Goal: Task Accomplishment & Management: Complete application form

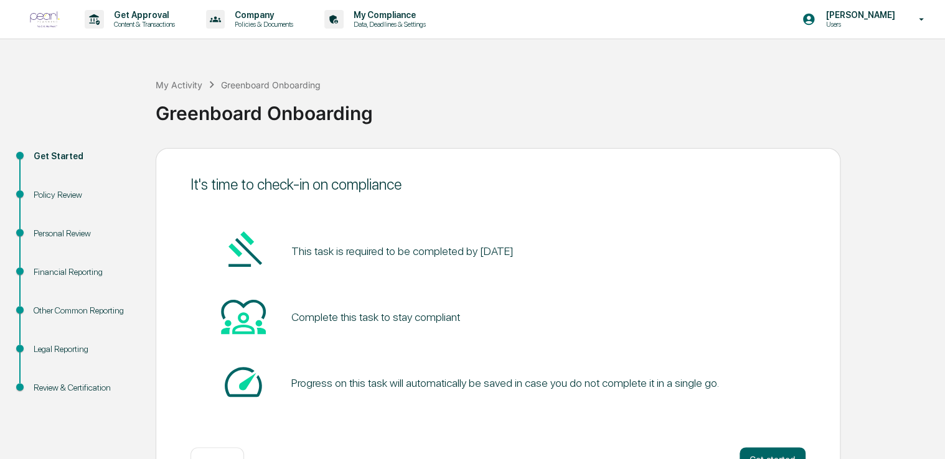
scroll to position [41, 0]
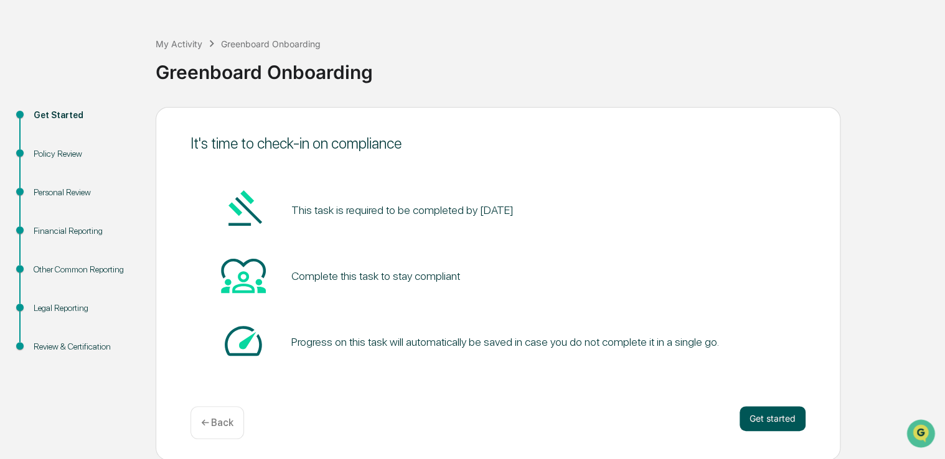
click at [789, 418] on button "Get started" at bounding box center [772, 418] width 66 height 25
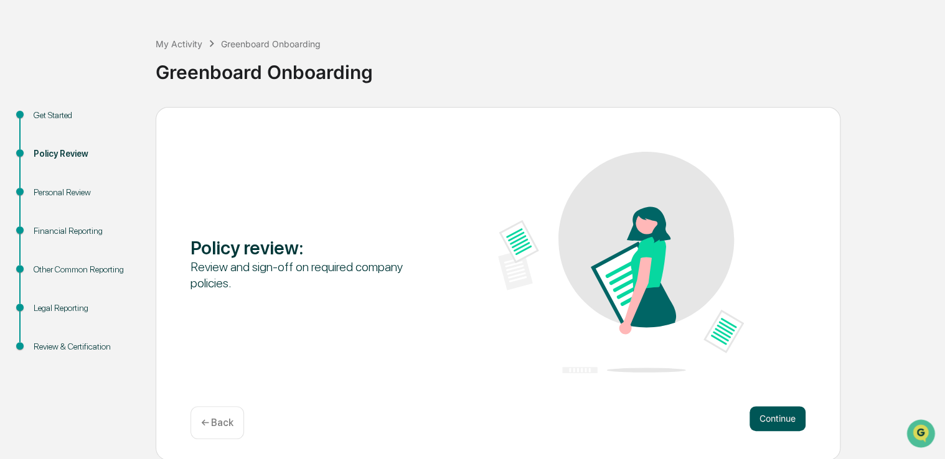
click at [782, 419] on button "Continue" at bounding box center [777, 418] width 56 height 25
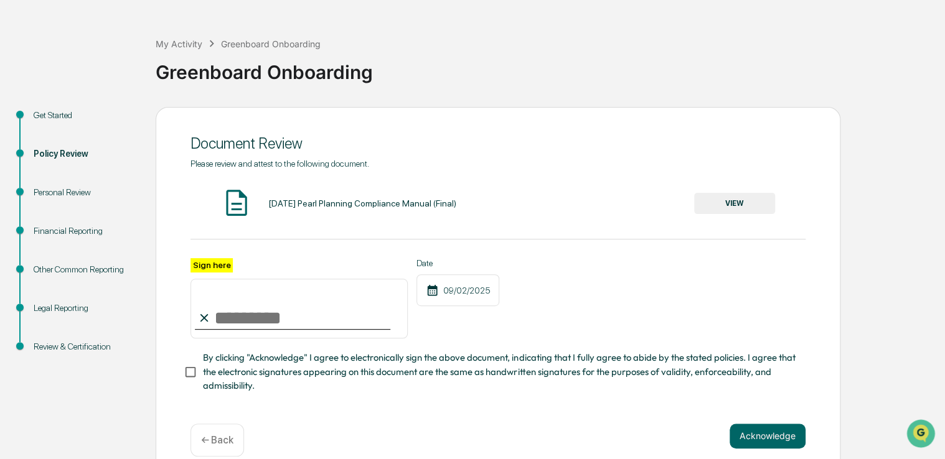
click at [291, 324] on input "Sign here" at bounding box center [298, 309] width 217 height 60
type input "**********"
click at [779, 444] on button "Acknowledge" at bounding box center [767, 436] width 76 height 25
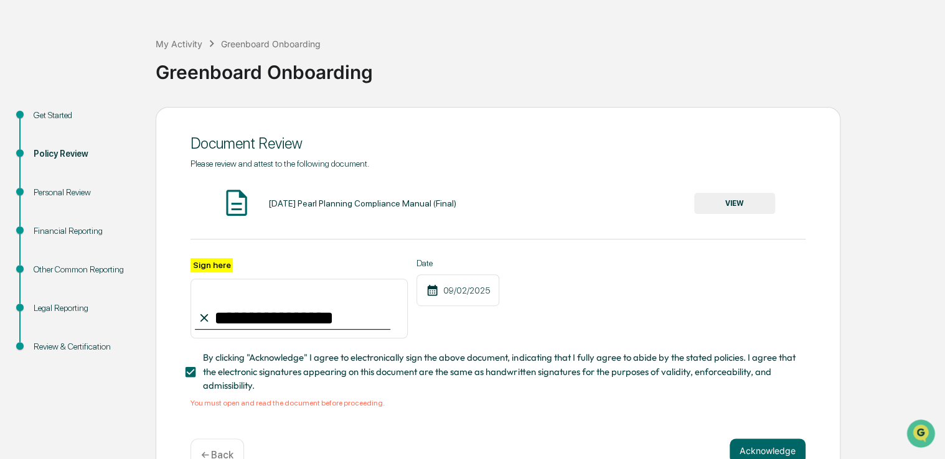
scroll to position [78, 0]
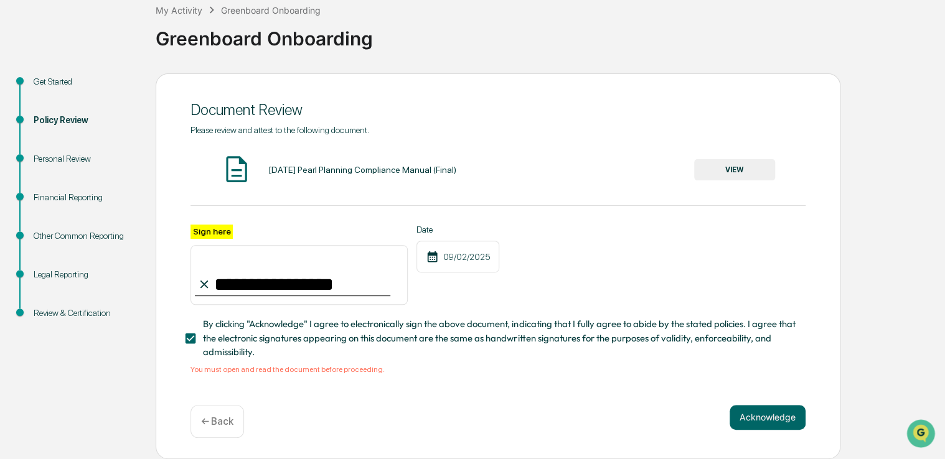
click at [754, 178] on div "2025-08-13 Pearl Planning Compliance Manual (Final) VIEW" at bounding box center [497, 170] width 615 height 33
click at [742, 168] on button "VIEW" at bounding box center [734, 169] width 81 height 21
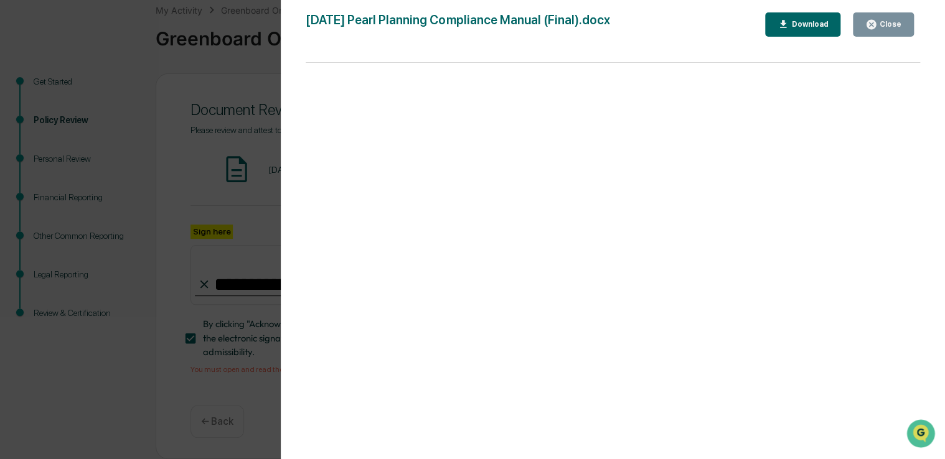
click at [159, 152] on div "Version History 08/26/2025, 06:52 PM Caroline Iannucci 2025-08-13 Pearl Plannin…" at bounding box center [472, 229] width 945 height 459
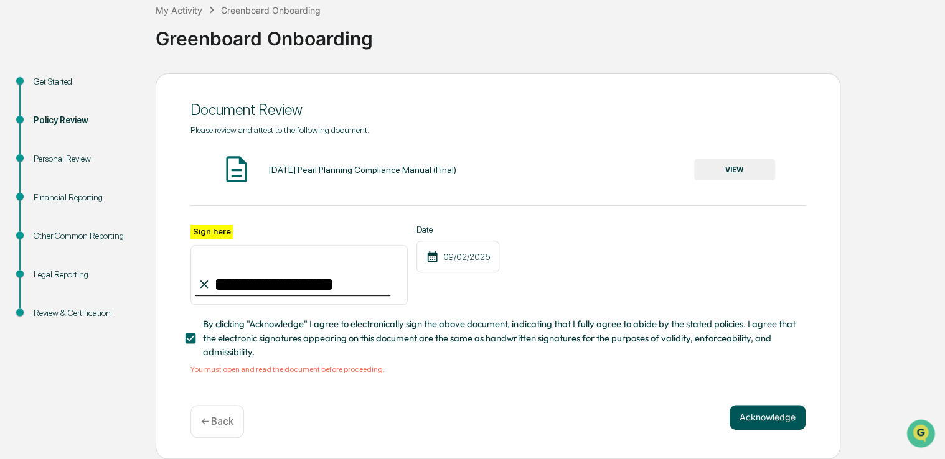
click at [764, 412] on button "Acknowledge" at bounding box center [767, 417] width 76 height 25
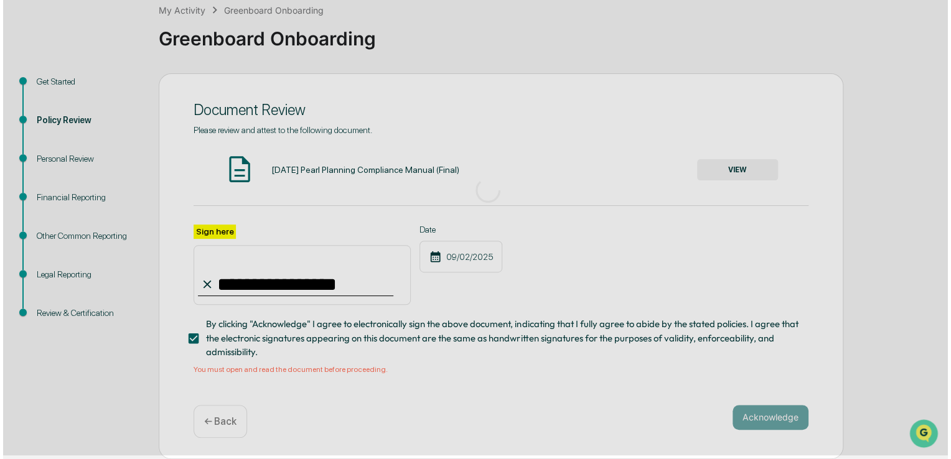
scroll to position [41, 0]
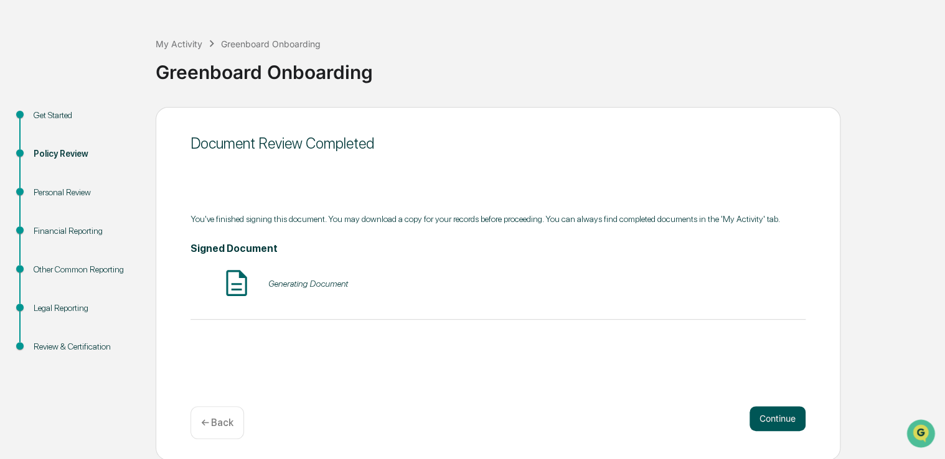
click at [777, 419] on button "Continue" at bounding box center [777, 418] width 56 height 25
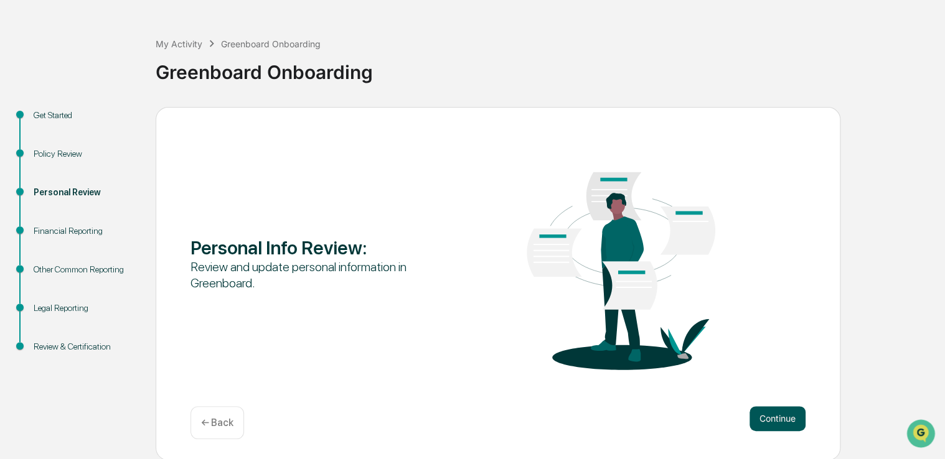
click at [780, 416] on button "Continue" at bounding box center [777, 418] width 56 height 25
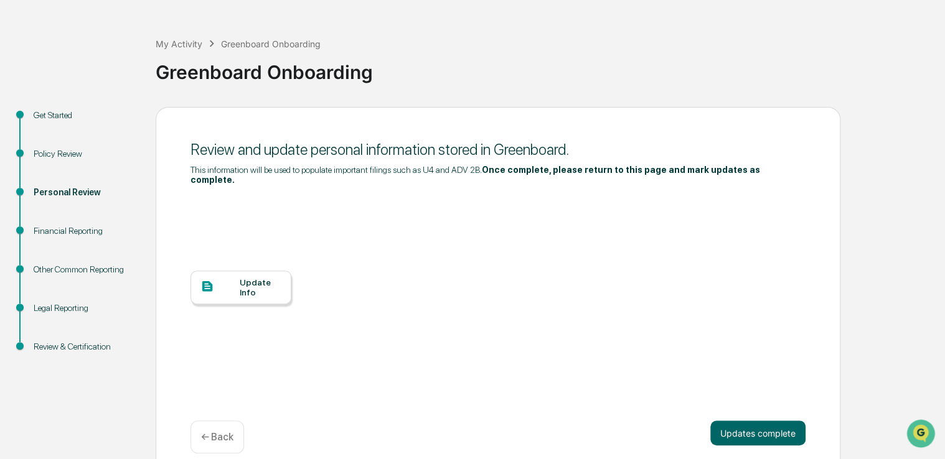
click at [248, 283] on div "Update Info" at bounding box center [261, 288] width 42 height 20
click at [779, 424] on button "Updates complete" at bounding box center [757, 433] width 95 height 25
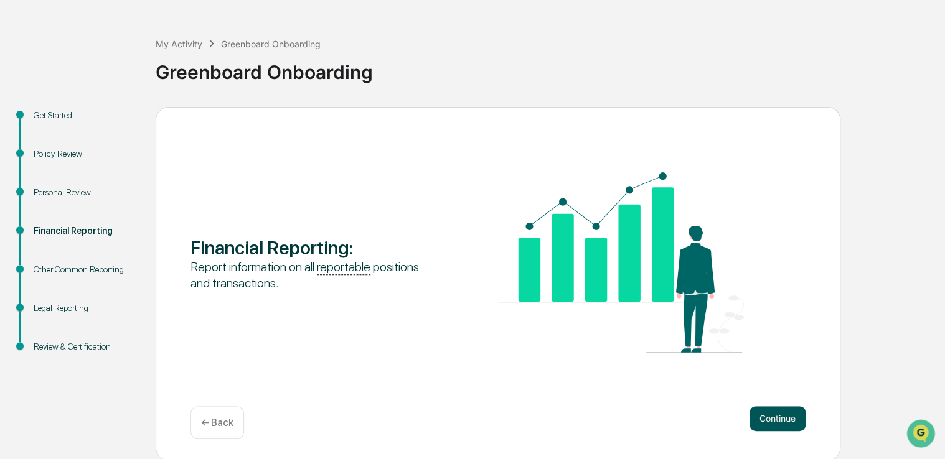
click at [767, 419] on button "Continue" at bounding box center [777, 418] width 56 height 25
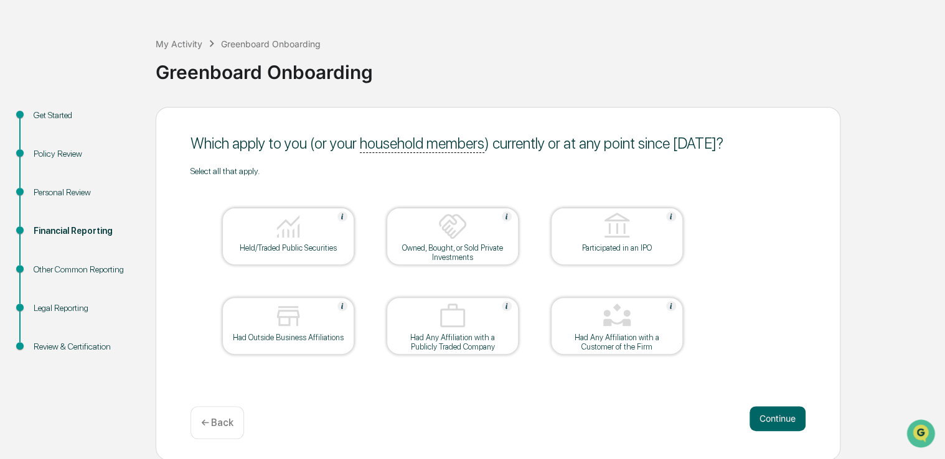
click at [296, 248] on div "Held/Traded Public Securities" at bounding box center [288, 247] width 112 height 9
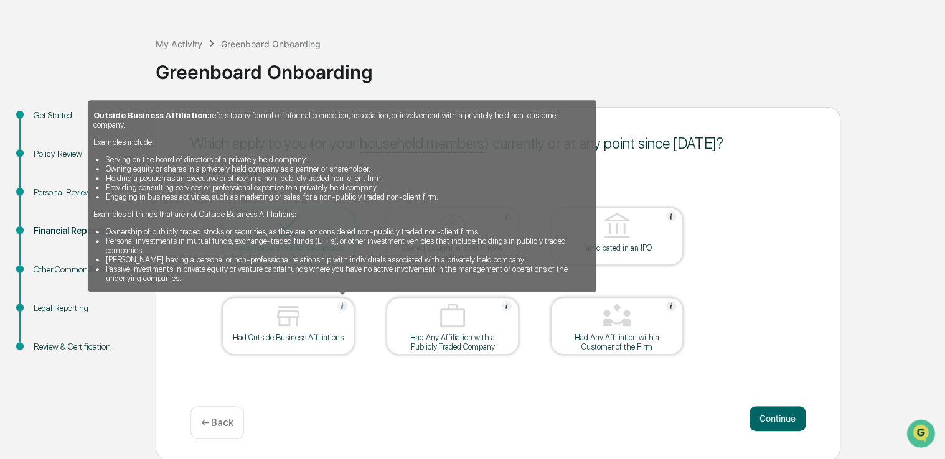
click at [346, 306] on img at bounding box center [342, 306] width 10 height 10
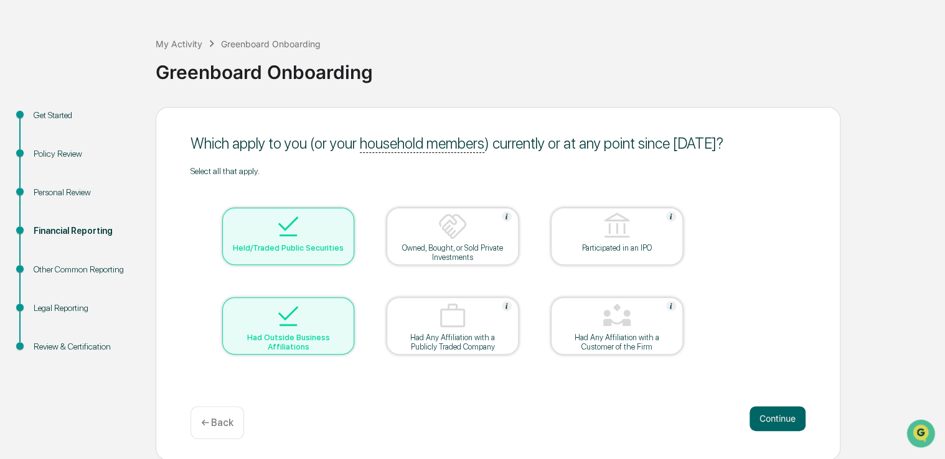
click at [346, 306] on div at bounding box center [288, 317] width 124 height 32
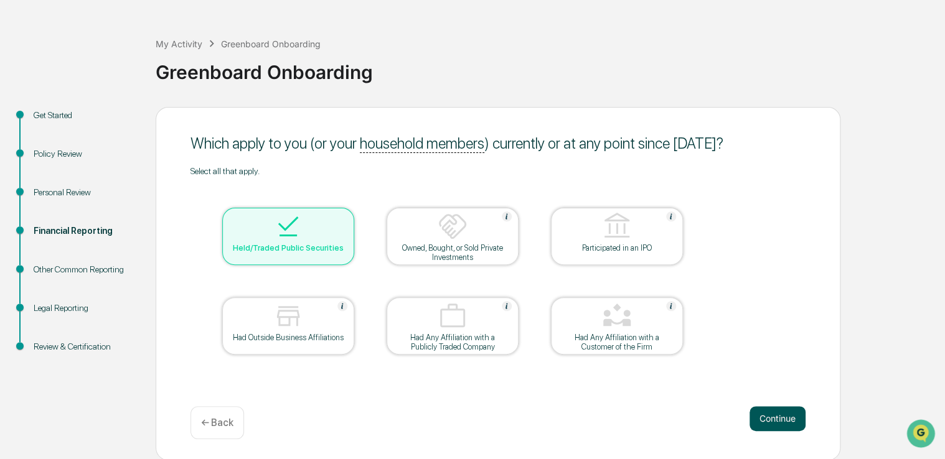
click at [775, 414] on button "Continue" at bounding box center [777, 418] width 56 height 25
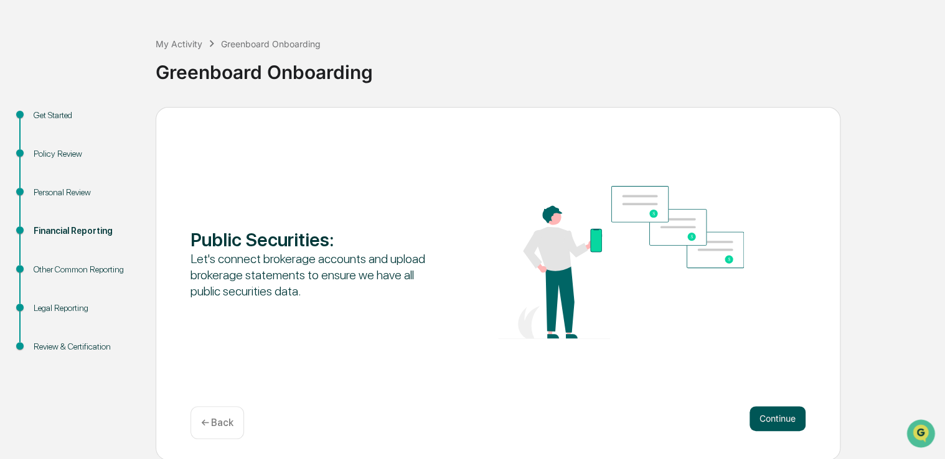
click at [767, 417] on button "Continue" at bounding box center [777, 418] width 56 height 25
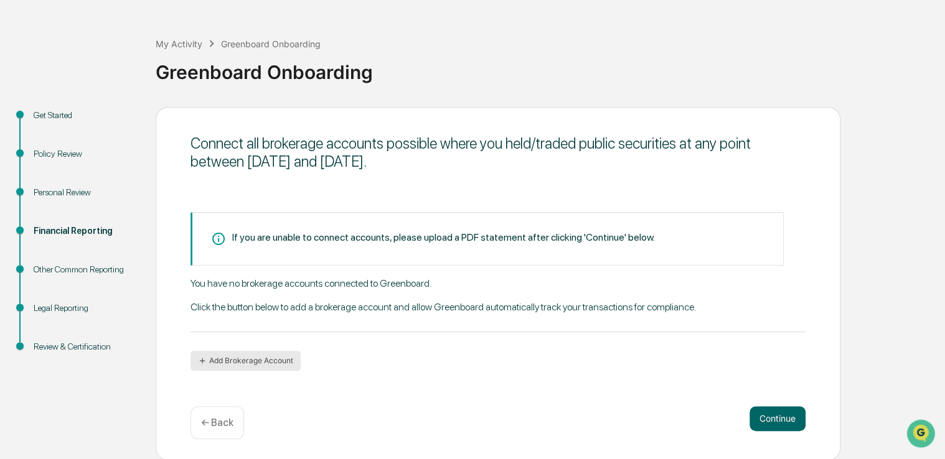
click at [291, 365] on button "Add Brokerage Account" at bounding box center [245, 361] width 110 height 20
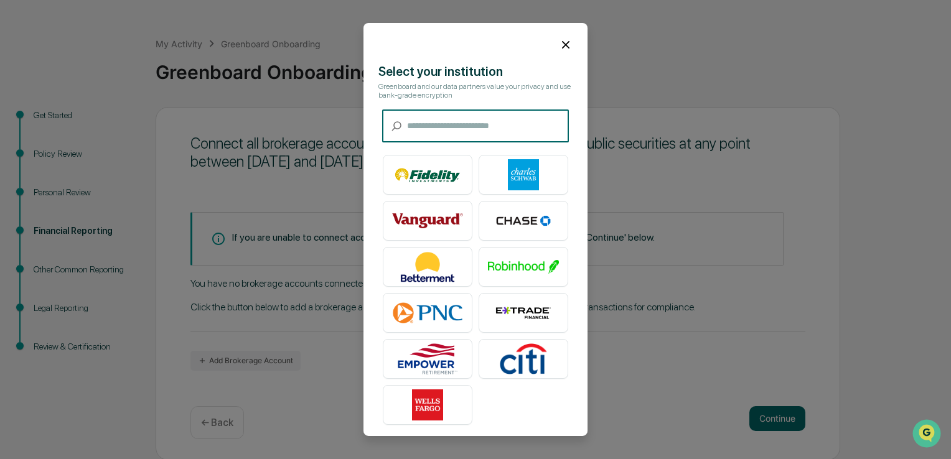
click at [453, 133] on input "text" at bounding box center [488, 126] width 162 height 33
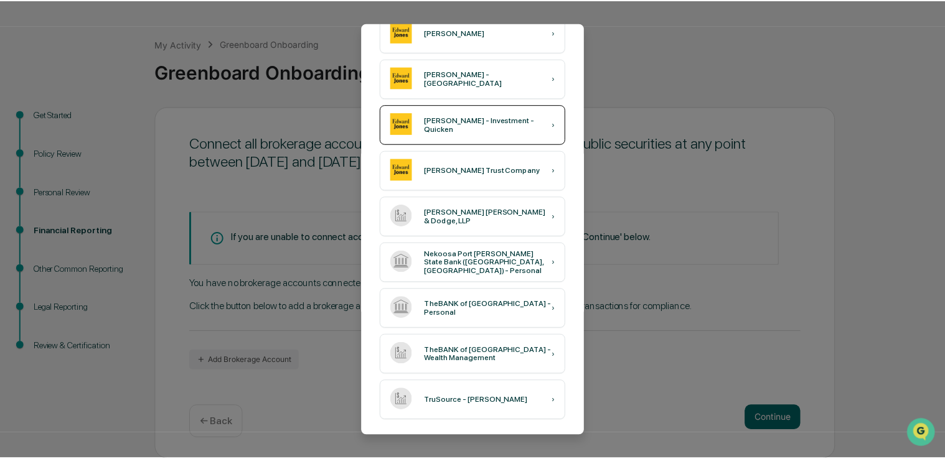
scroll to position [0, 0]
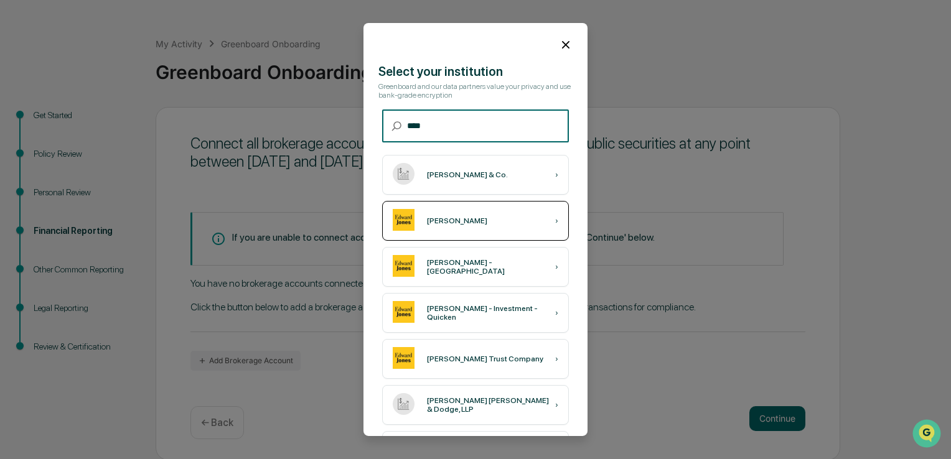
type input "****"
click at [469, 228] on div "Edward Jones ›" at bounding box center [475, 221] width 187 height 40
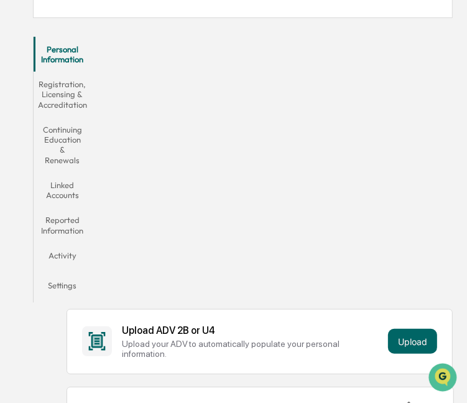
scroll to position [49, 0]
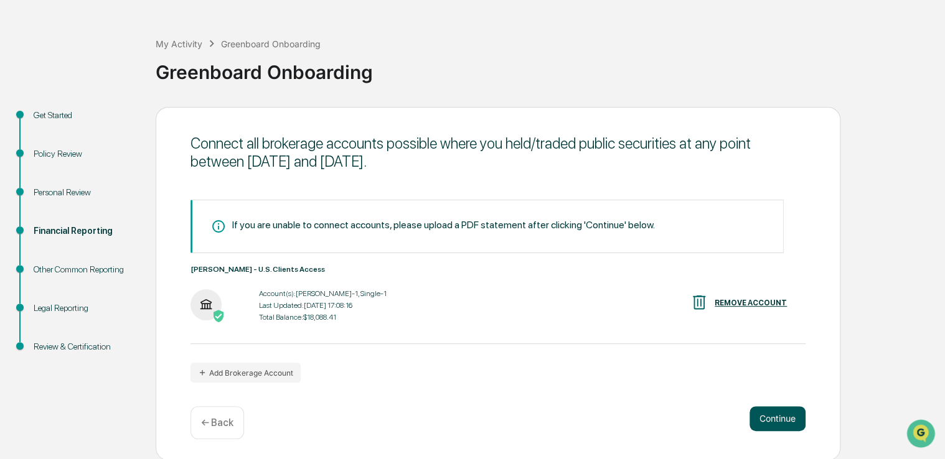
click at [784, 421] on button "Continue" at bounding box center [777, 418] width 56 height 25
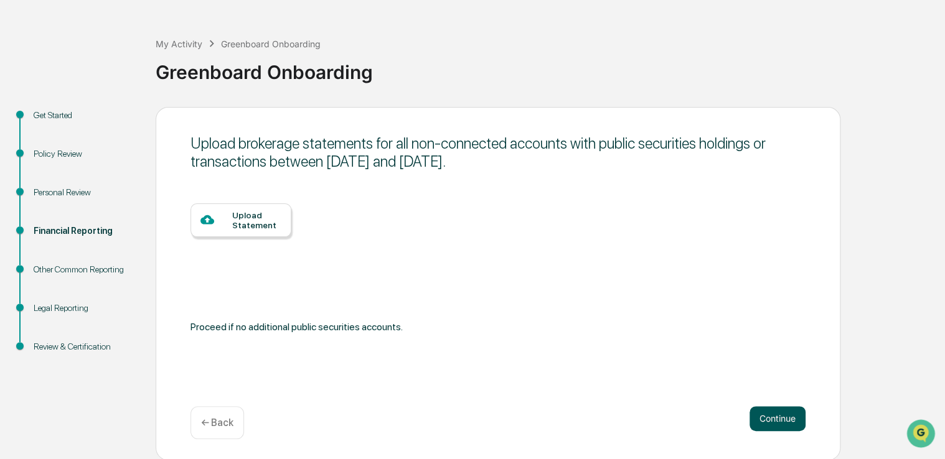
click at [799, 423] on button "Continue" at bounding box center [777, 418] width 56 height 25
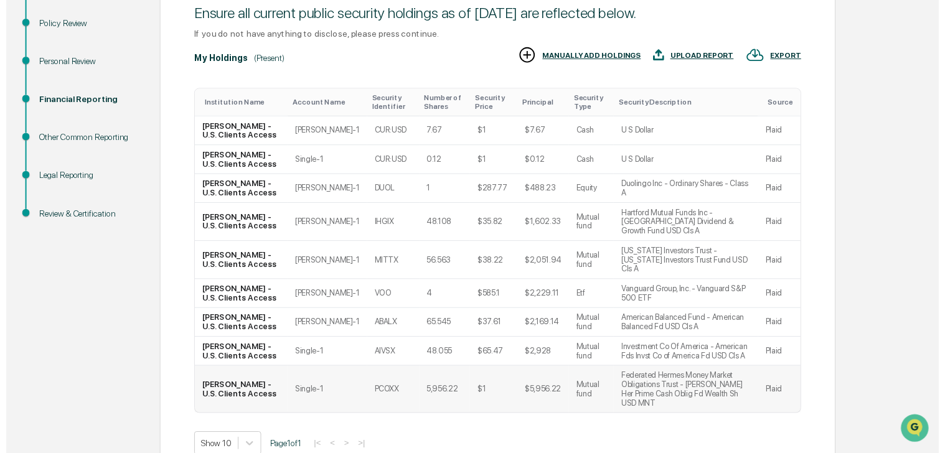
scroll to position [212, 0]
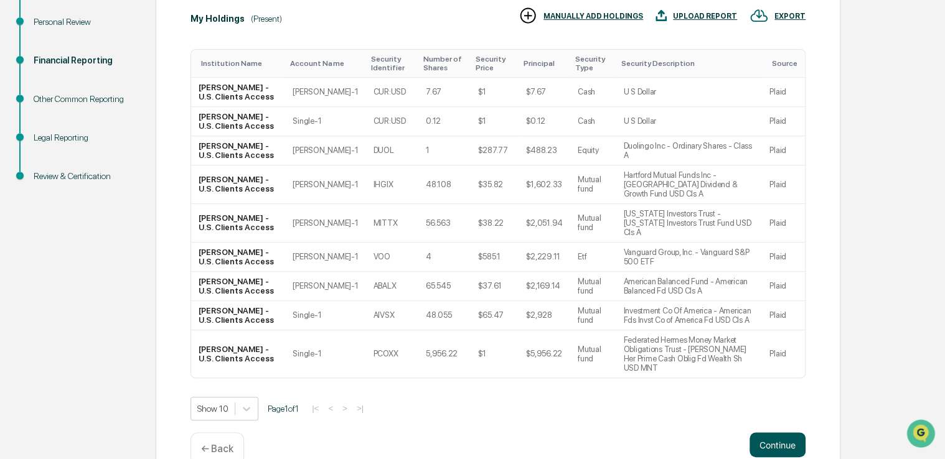
click at [781, 432] on button "Continue" at bounding box center [777, 444] width 56 height 25
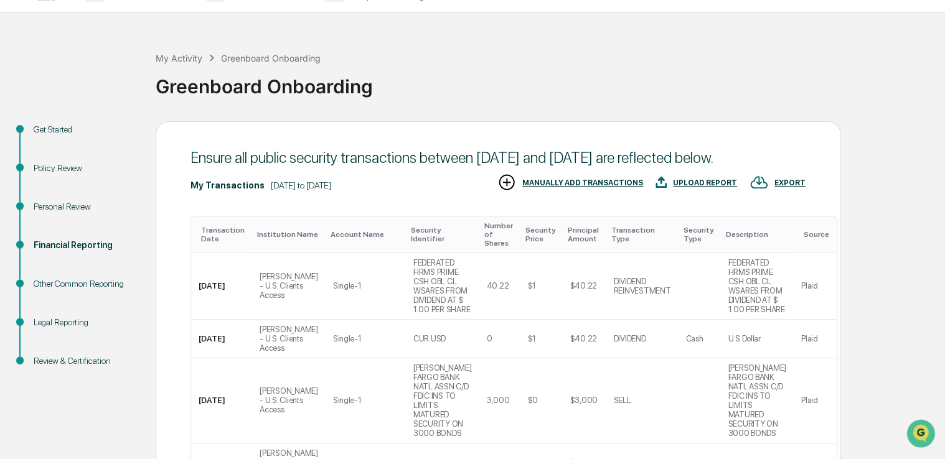
scroll to position [0, 0]
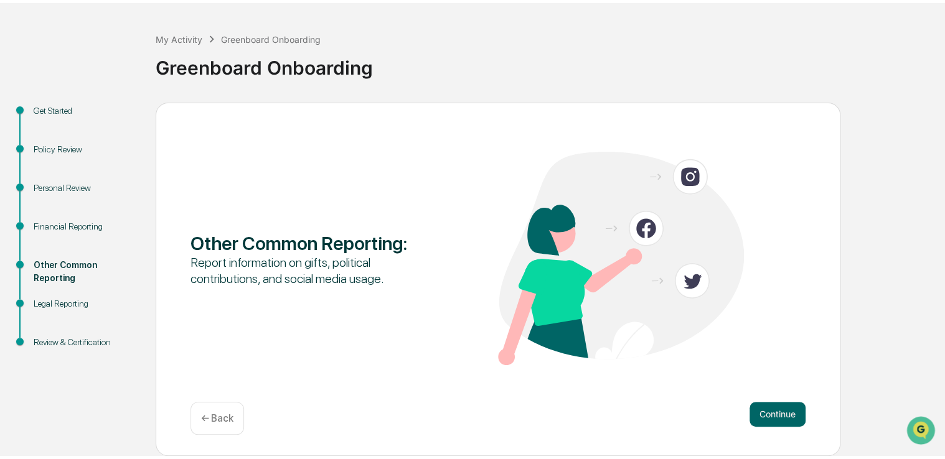
scroll to position [41, 0]
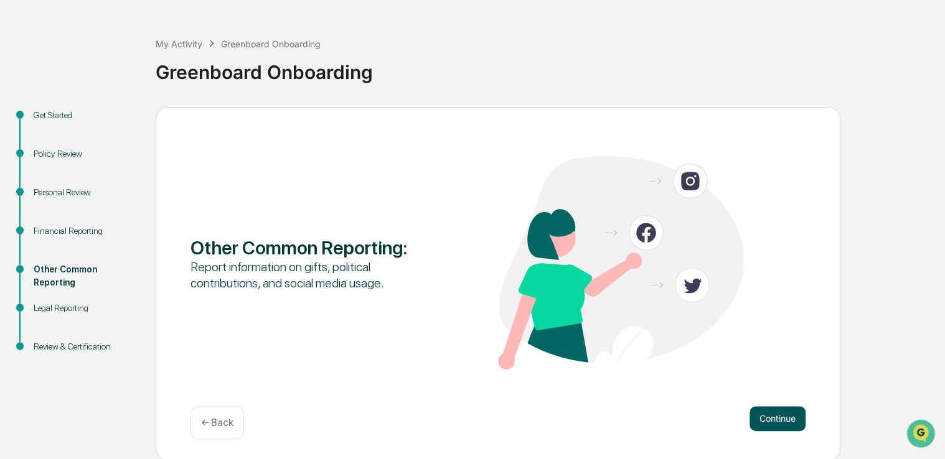
click at [780, 416] on button "Continue" at bounding box center [777, 418] width 56 height 25
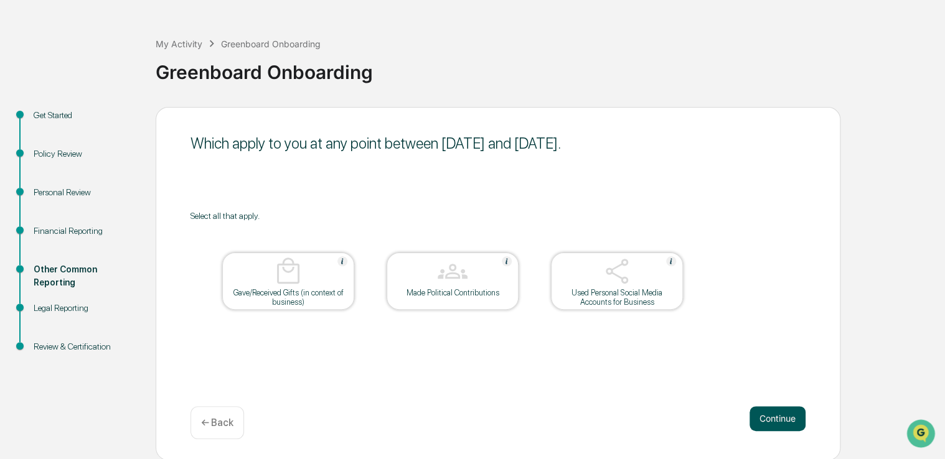
click at [763, 422] on button "Continue" at bounding box center [777, 418] width 56 height 25
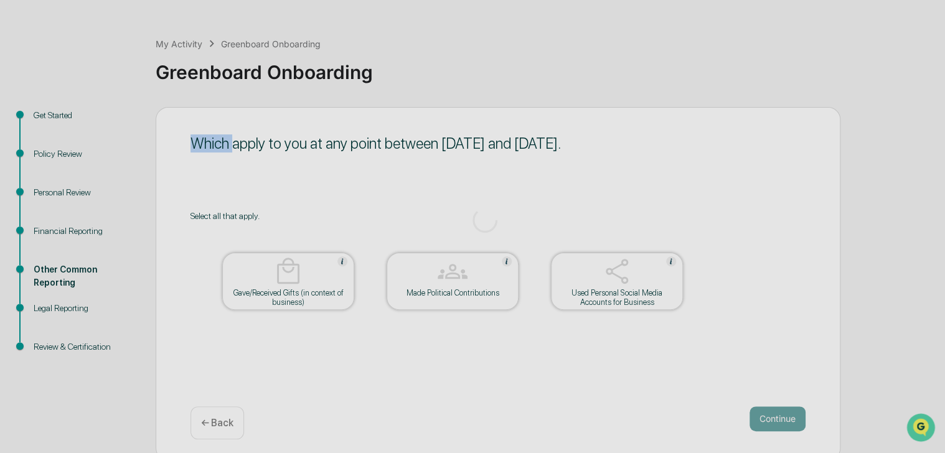
click at [763, 422] on div at bounding box center [485, 220] width 970 height 523
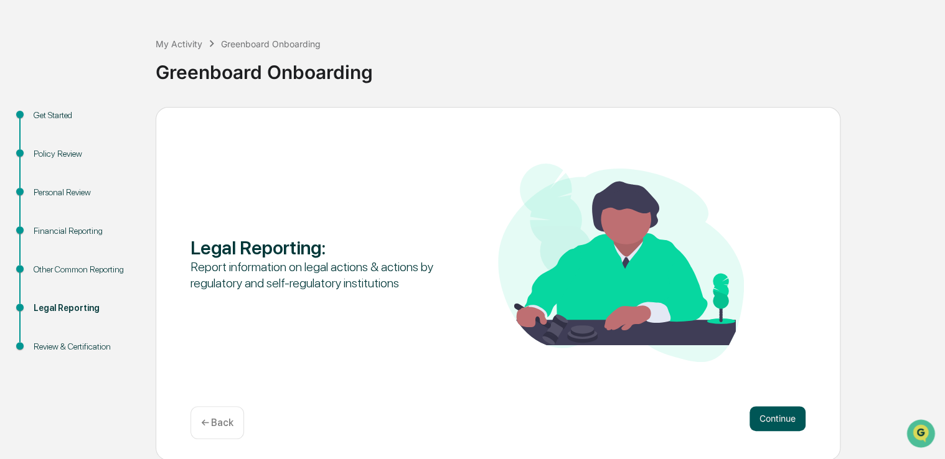
click at [771, 413] on button "Continue" at bounding box center [777, 418] width 56 height 25
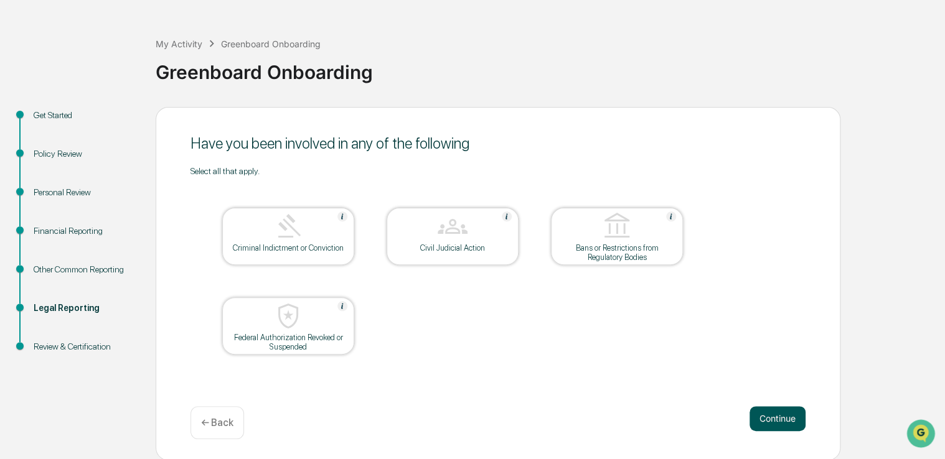
click at [770, 411] on button "Continue" at bounding box center [777, 418] width 56 height 25
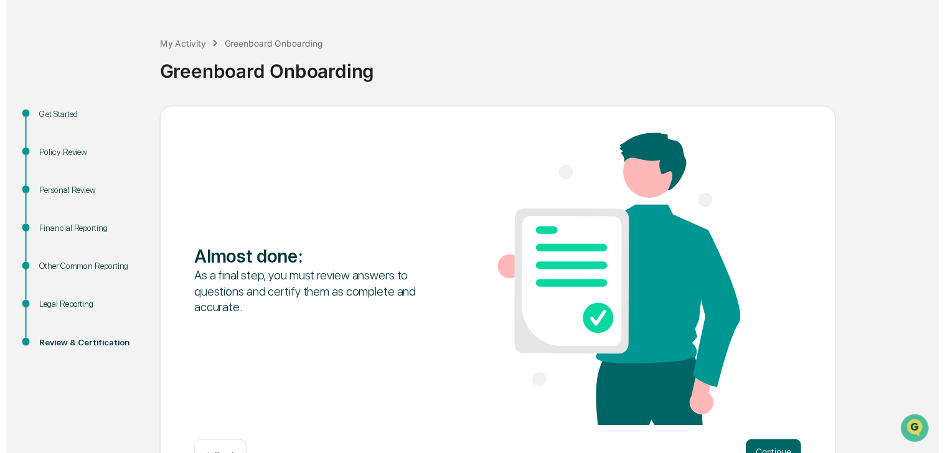
scroll to position [80, 0]
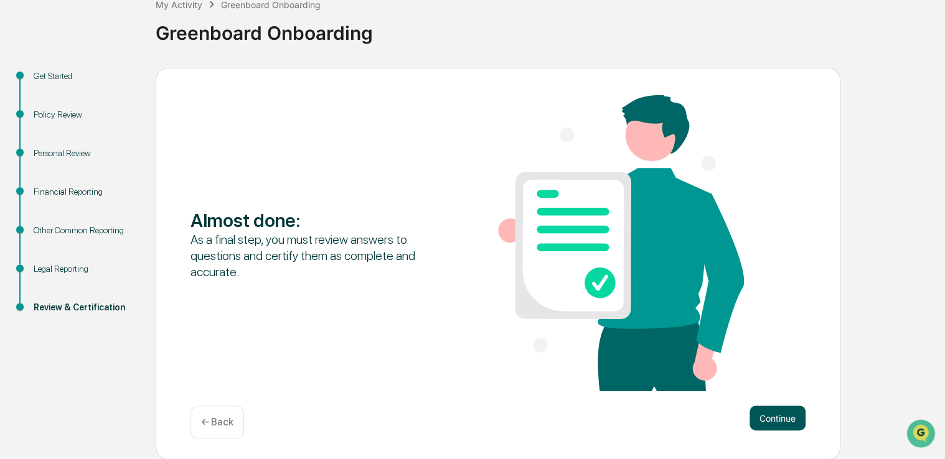
click at [767, 422] on button "Continue" at bounding box center [777, 418] width 56 height 25
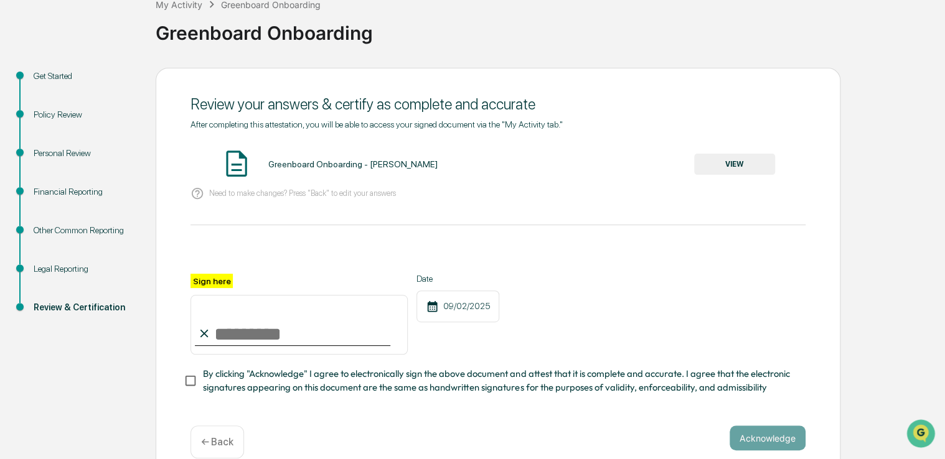
click at [296, 346] on div at bounding box center [292, 345] width 195 height 1
click at [291, 331] on input "Sign here" at bounding box center [298, 325] width 217 height 60
type input "**********"
click at [720, 149] on div "Greenboard Onboarding - [PERSON_NAME] VIEW" at bounding box center [497, 164] width 615 height 33
click at [716, 160] on button "VIEW" at bounding box center [734, 164] width 81 height 21
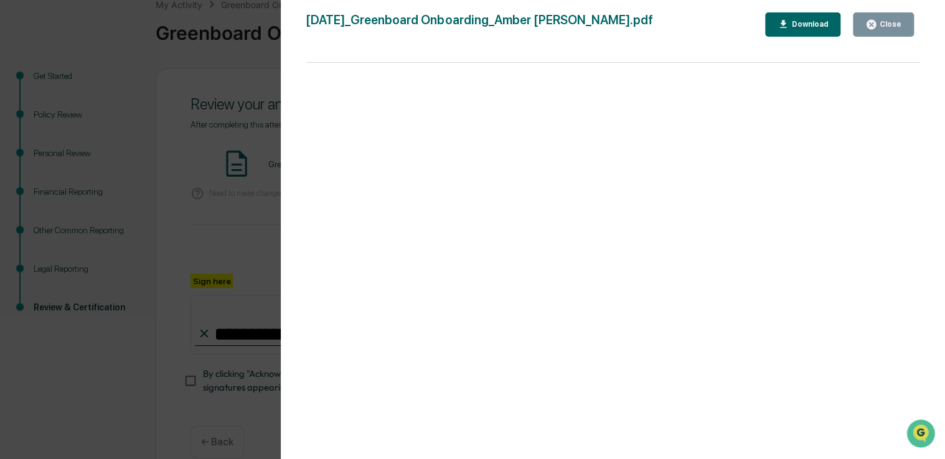
click at [130, 186] on div "Version History [DATE] 05:09 PM [PERSON_NAME] [DATE]_Greenboard Onboarding_Ambe…" at bounding box center [472, 229] width 945 height 459
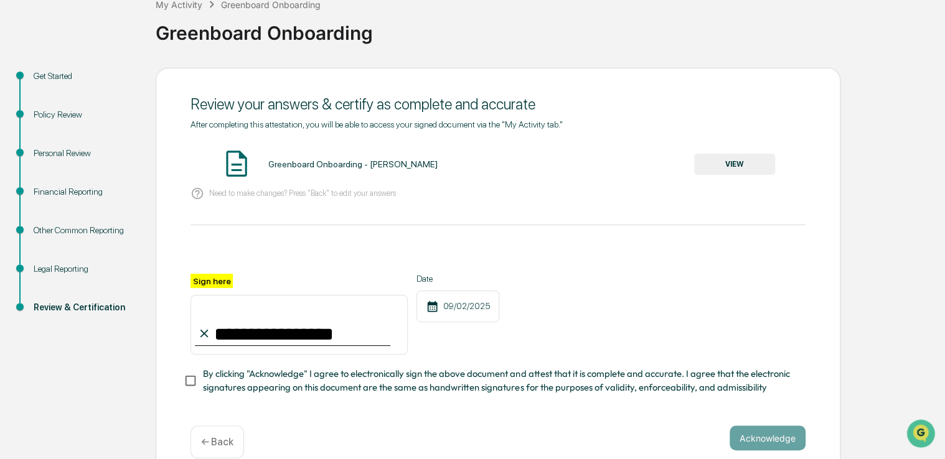
click at [264, 367] on div "**********" at bounding box center [497, 334] width 615 height 121
click at [270, 381] on span "By clicking "Acknowledge" I agree to electronically sign the above document and…" at bounding box center [499, 381] width 592 height 28
click at [749, 442] on button "Acknowledge" at bounding box center [767, 438] width 76 height 25
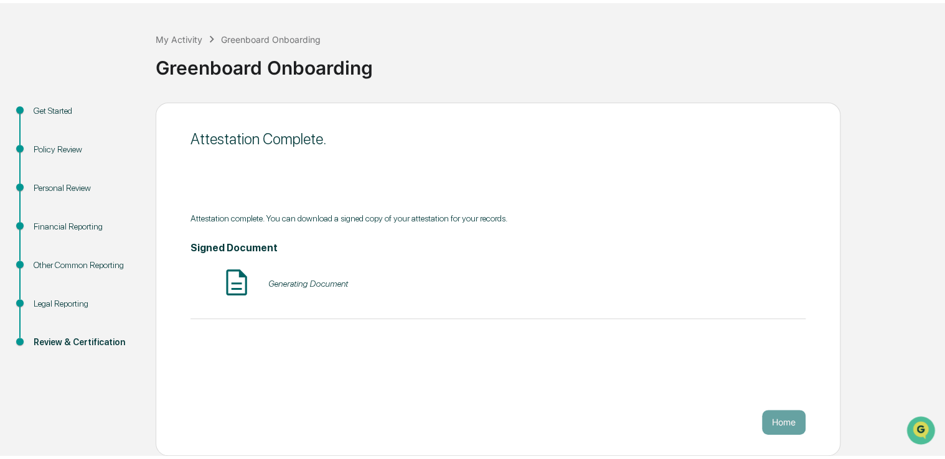
scroll to position [41, 0]
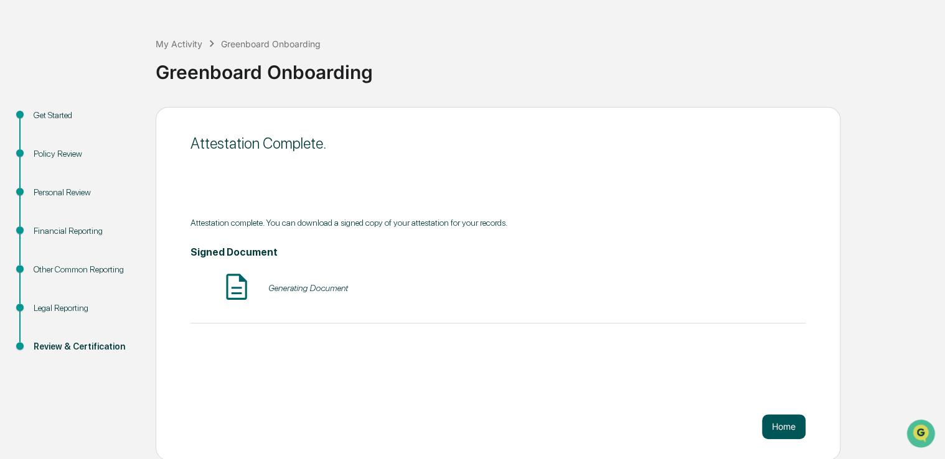
click at [784, 435] on button "Home" at bounding box center [784, 426] width 44 height 25
